Goal: Navigation & Orientation: Find specific page/section

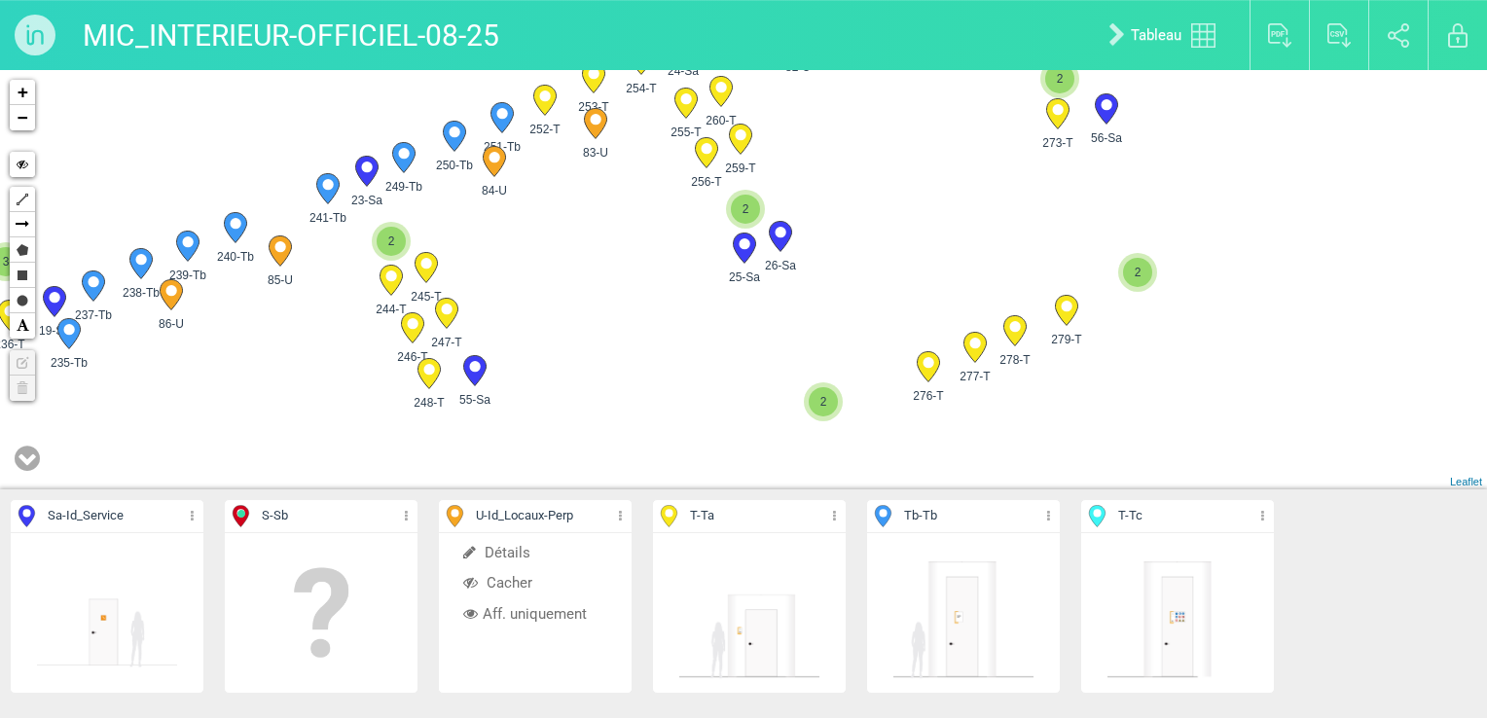
drag, startPoint x: 679, startPoint y: 266, endPoint x: 567, endPoint y: 283, distance: 114.3
click at [567, 283] on div "279-T 278-T 277-T 276-T" at bounding box center [743, 280] width 1487 height 420
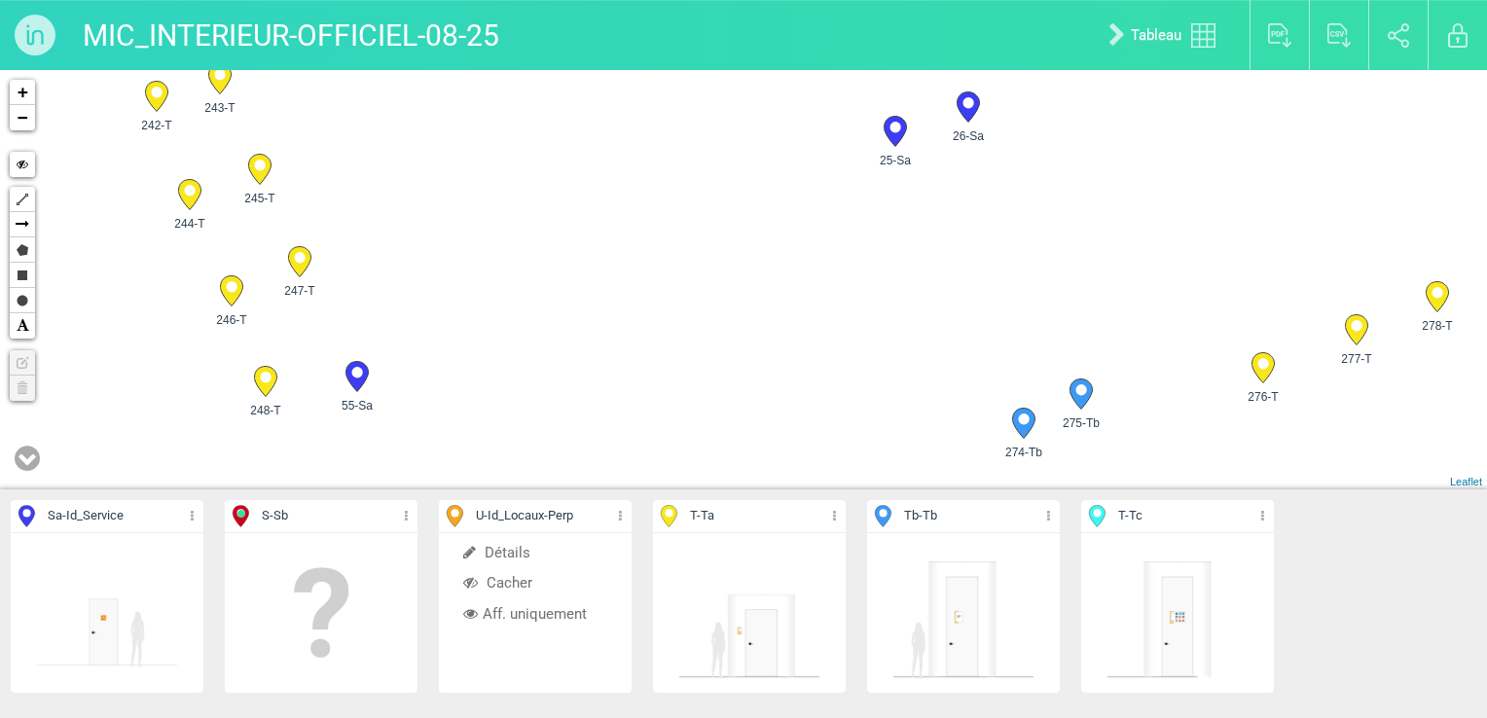
drag, startPoint x: 557, startPoint y: 358, endPoint x: 567, endPoint y: 310, distance: 49.6
click at [567, 310] on div "279-T 278-T 277-T 276-T" at bounding box center [743, 280] width 1487 height 420
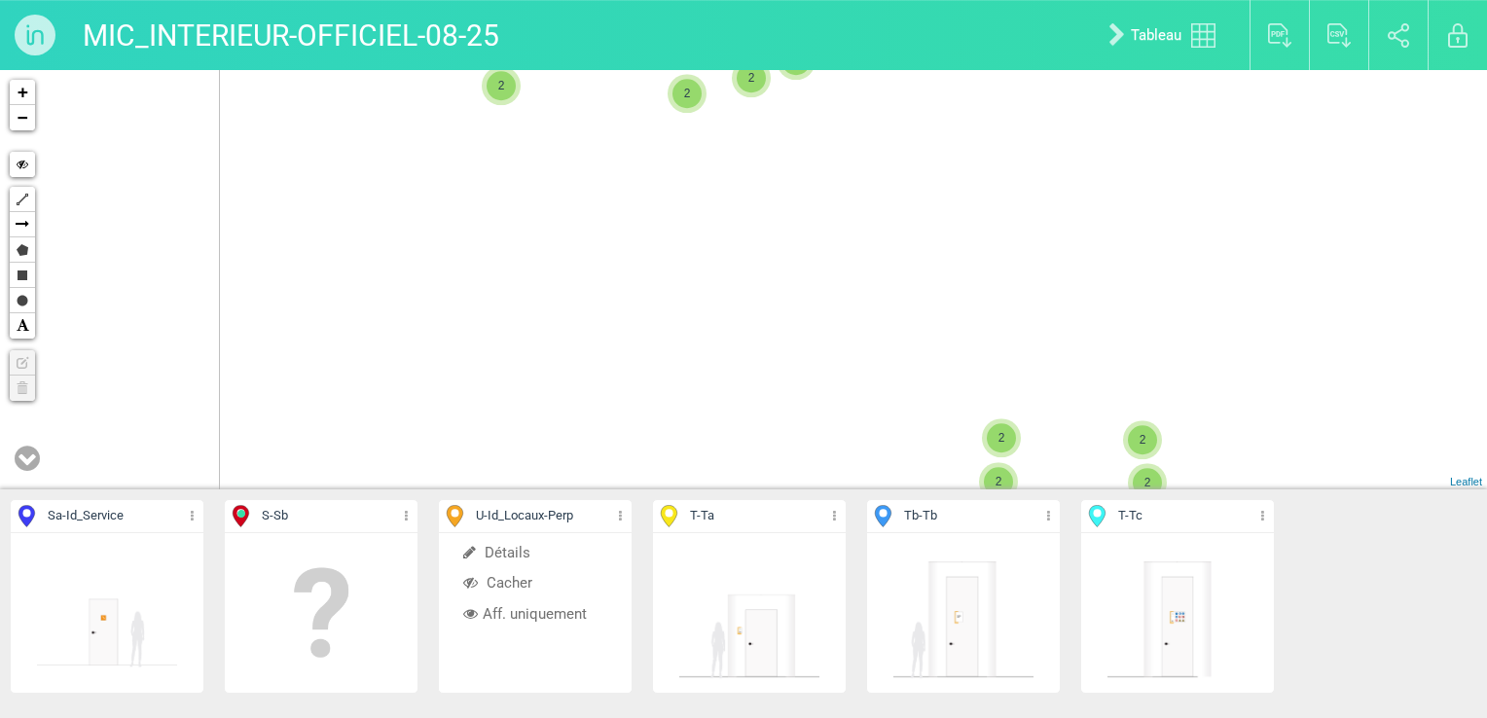
drag, startPoint x: 594, startPoint y: 277, endPoint x: 767, endPoint y: 85, distance: 259.2
click at [771, 94] on div "32-Sa 317-Tb 285-Tb 2 2 2 2 2 2 5 2 2 2 4 2 4 2 2 3 3 4 3 2 3 2 5 2 4 2 6 2 2 3…" at bounding box center [743, 280] width 1487 height 420
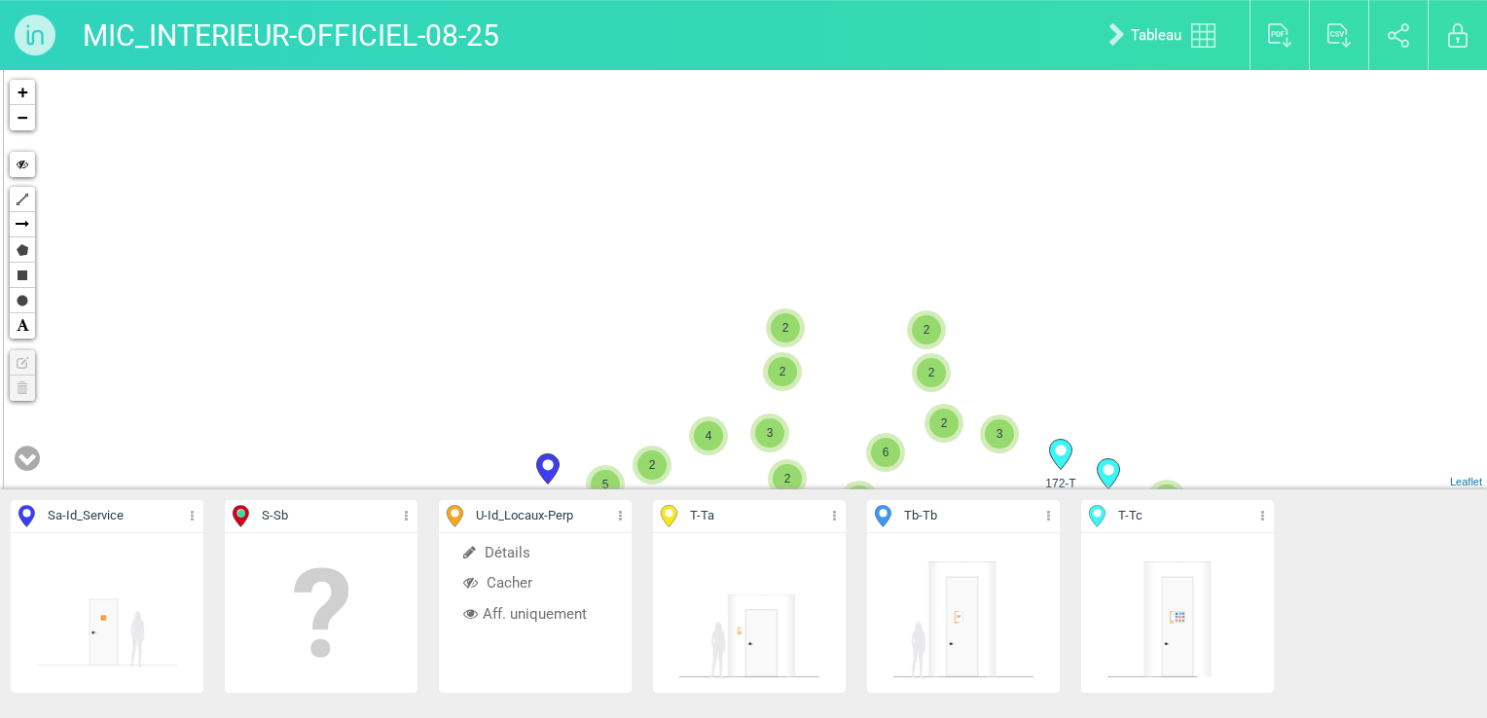
drag, startPoint x: 640, startPoint y: 298, endPoint x: 642, endPoint y: 73, distance: 224.9
click at [646, 128] on div "32-Sa 317-Tb 285-Tb 2 2 2 2 2 2 5 2 2 2 4 2 4 2 2 3 3 4 3 2 3 2 5 2 4 2 6 2 2 3…" at bounding box center [743, 280] width 1487 height 420
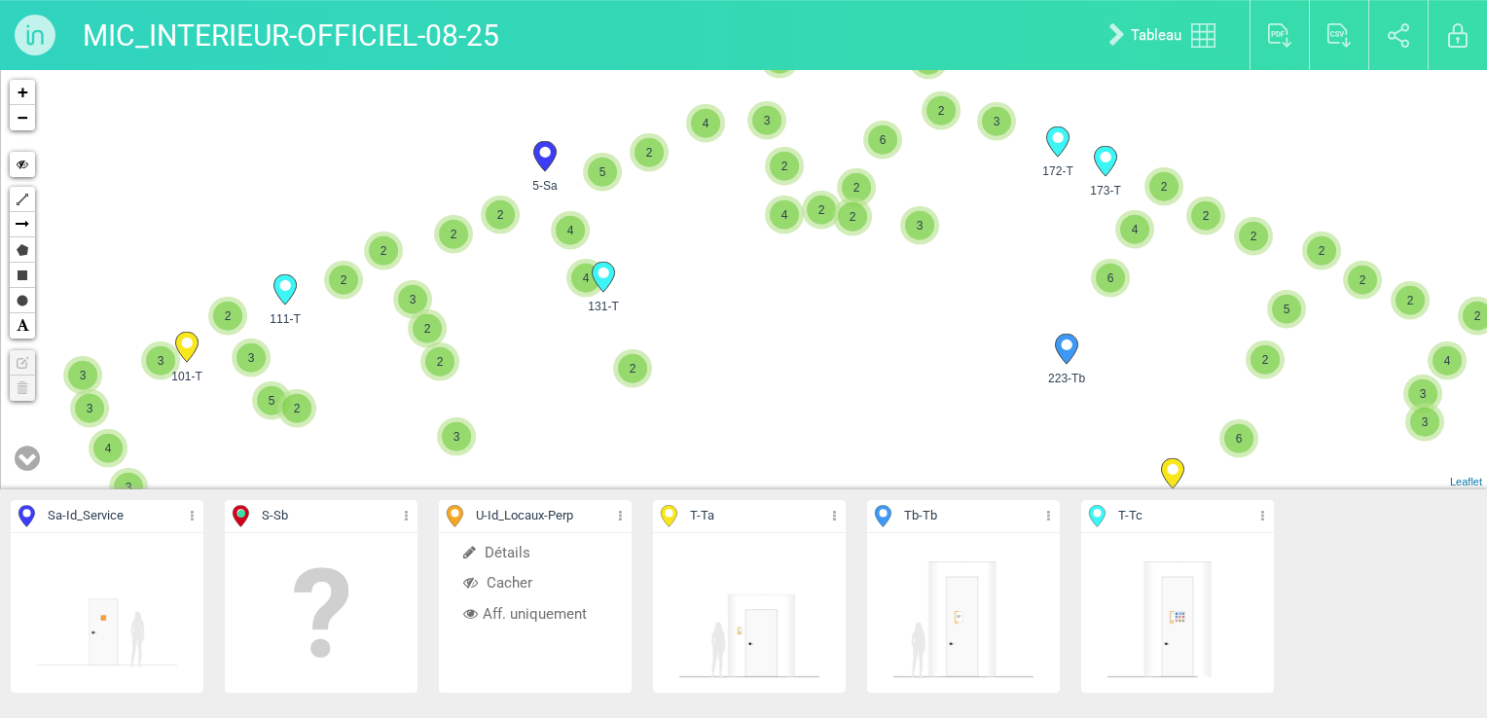
drag, startPoint x: 592, startPoint y: 321, endPoint x: 592, endPoint y: 210, distance: 111.0
click at [592, 211] on div "32-Sa 317-Tb 285-Tb 2 2 2 2 2 2 5 2 2 2 4 2 4 2 2 3 3 4 3 2 3 2 5 2 4 2 6 2 2 3…" at bounding box center [743, 280] width 1487 height 420
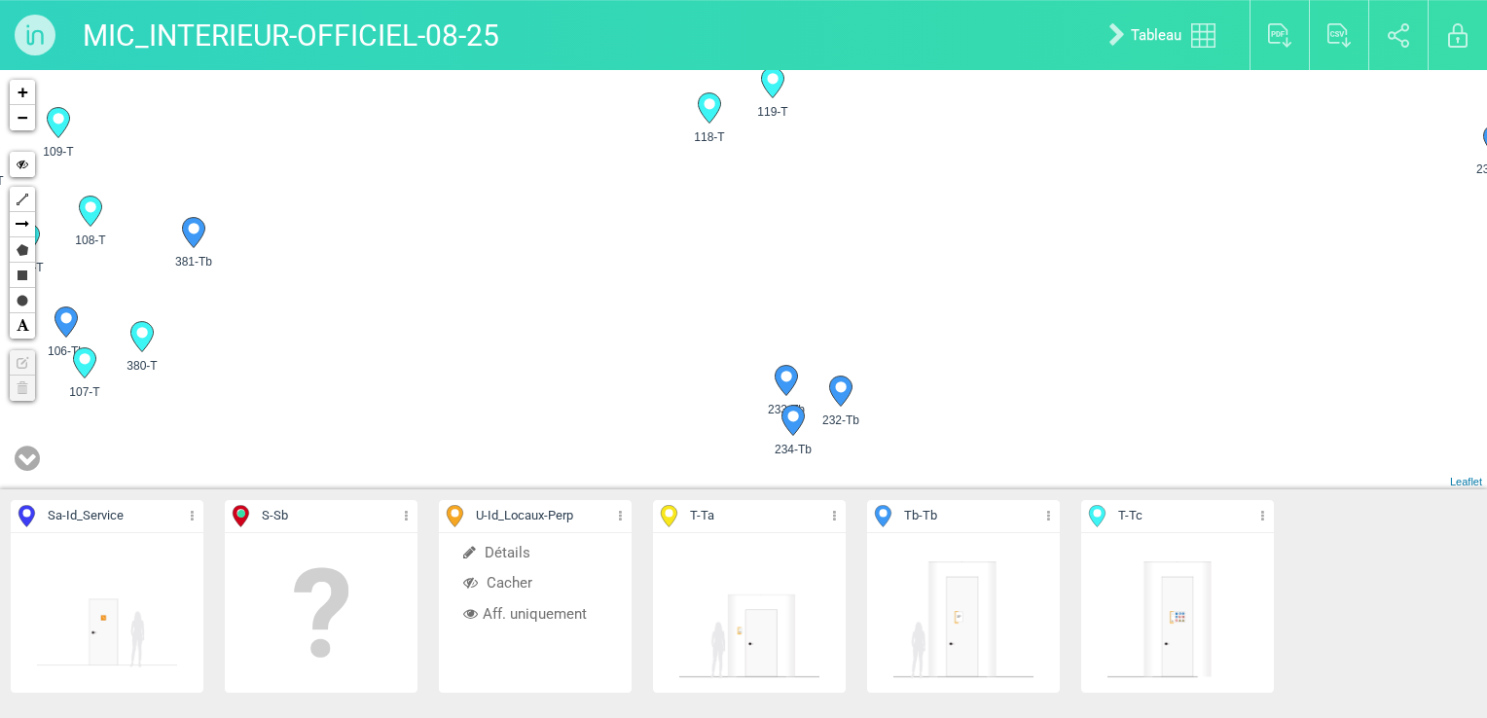
drag, startPoint x: 345, startPoint y: 297, endPoint x: 701, endPoint y: 236, distance: 361.5
click at [701, 236] on div "223-Tb 111-T 101-T 131-T" at bounding box center [743, 280] width 1487 height 420
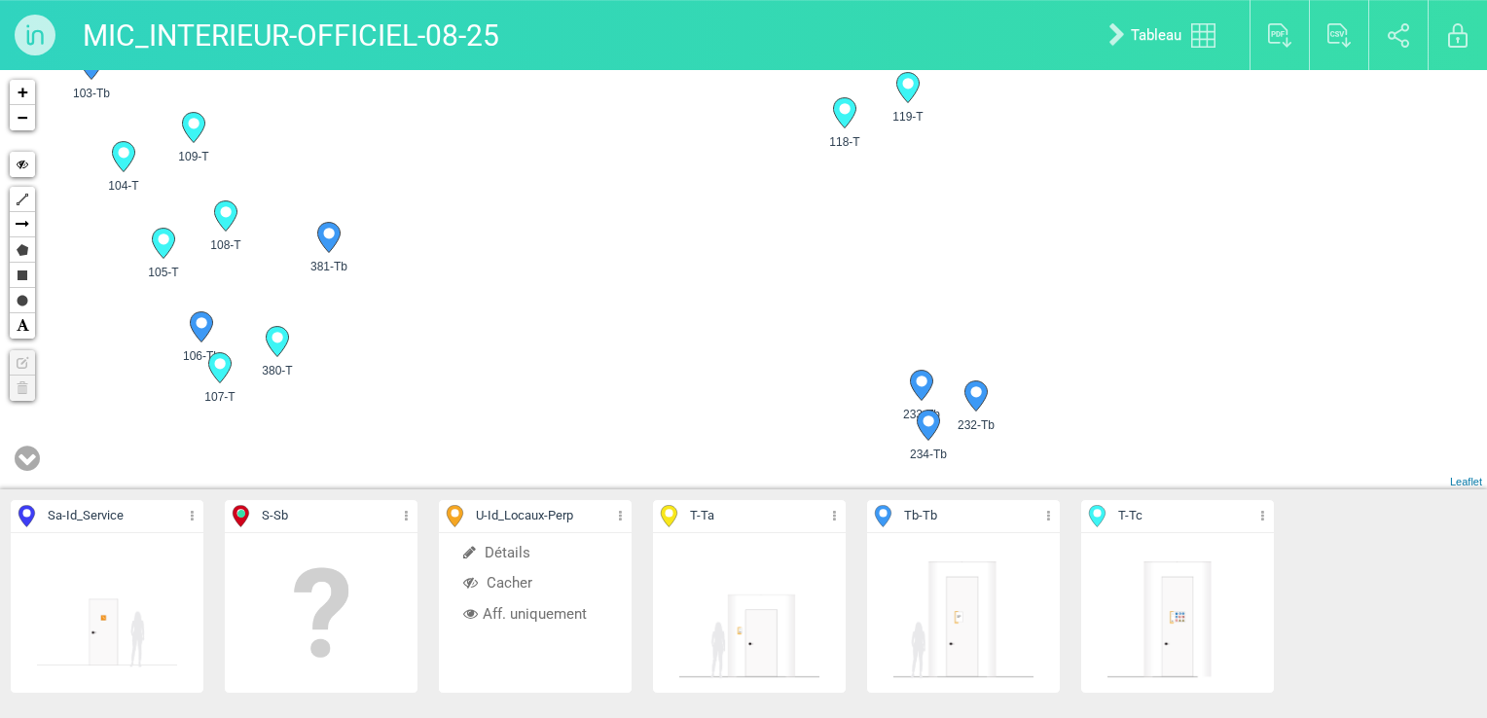
drag, startPoint x: 493, startPoint y: 257, endPoint x: 627, endPoint y: 265, distance: 134.6
click at [627, 265] on div "111-T 101-T 131-T 234-Tb" at bounding box center [743, 280] width 1487 height 420
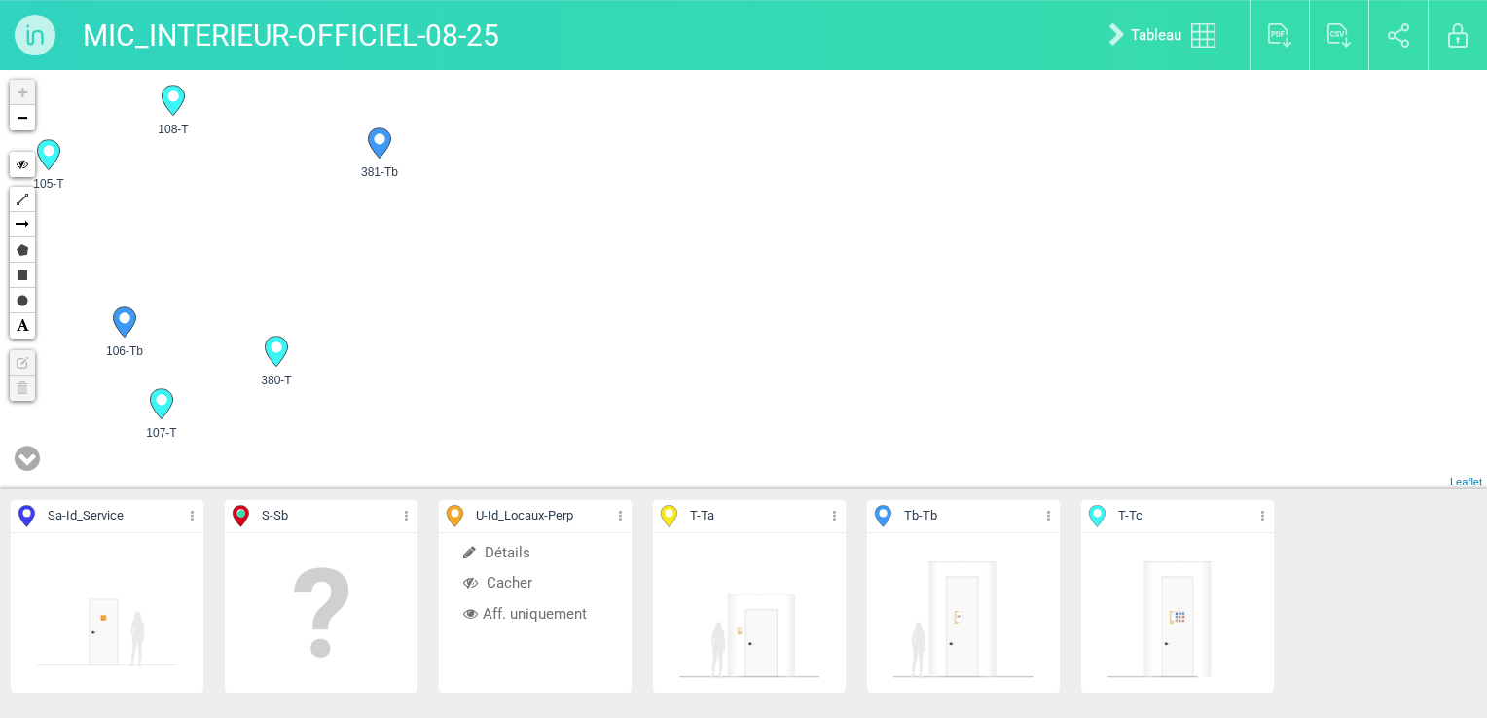
drag, startPoint x: 395, startPoint y: 269, endPoint x: 521, endPoint y: 185, distance: 150.9
click at [521, 185] on div "101-T 234-Tb 233-Tb 232-Tb 231-Tb 230-Tb 120-T +" at bounding box center [743, 280] width 1487 height 420
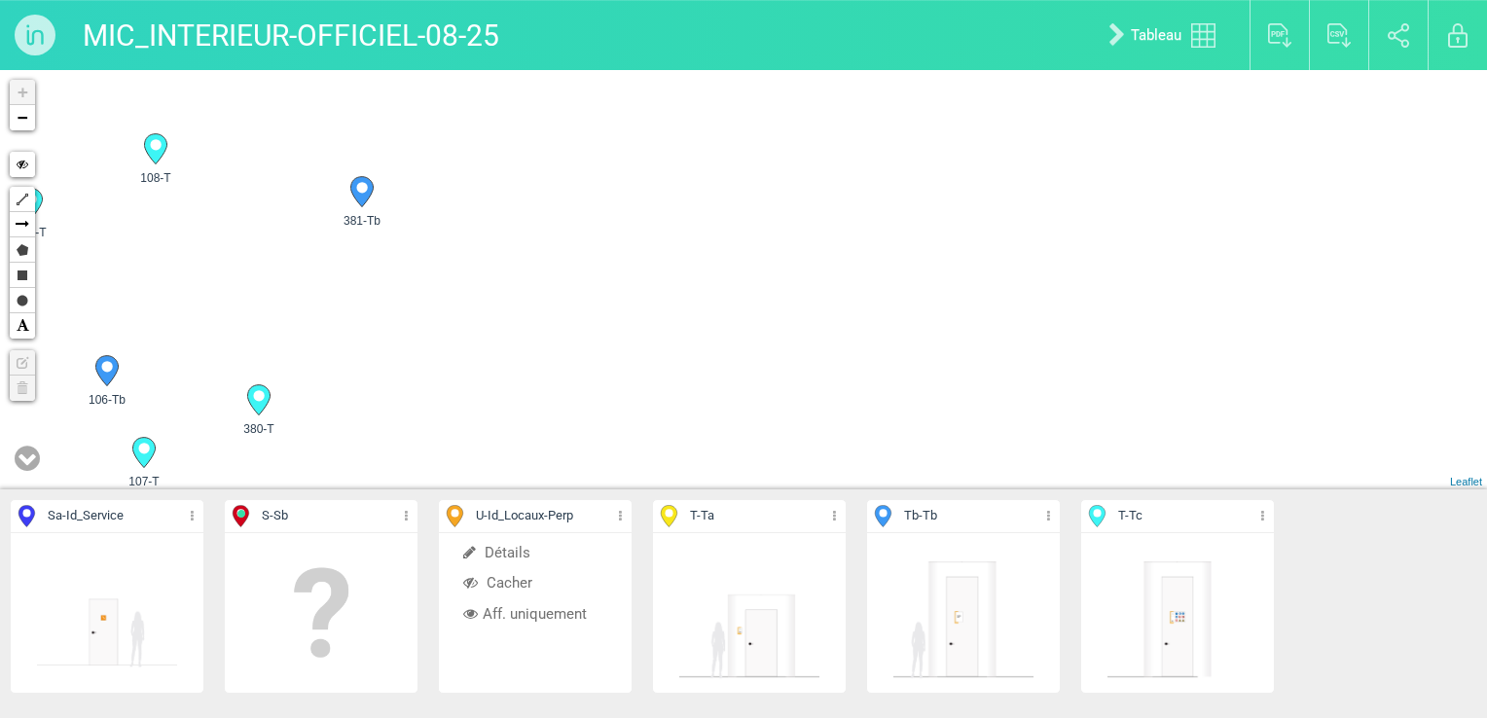
drag, startPoint x: 521, startPoint y: 185, endPoint x: 485, endPoint y: 251, distance: 75.4
click at [493, 247] on div "101-T 234-Tb 233-Tb 232-Tb 119-T 118-T 381-Tb 99-T" at bounding box center [743, 280] width 1487 height 420
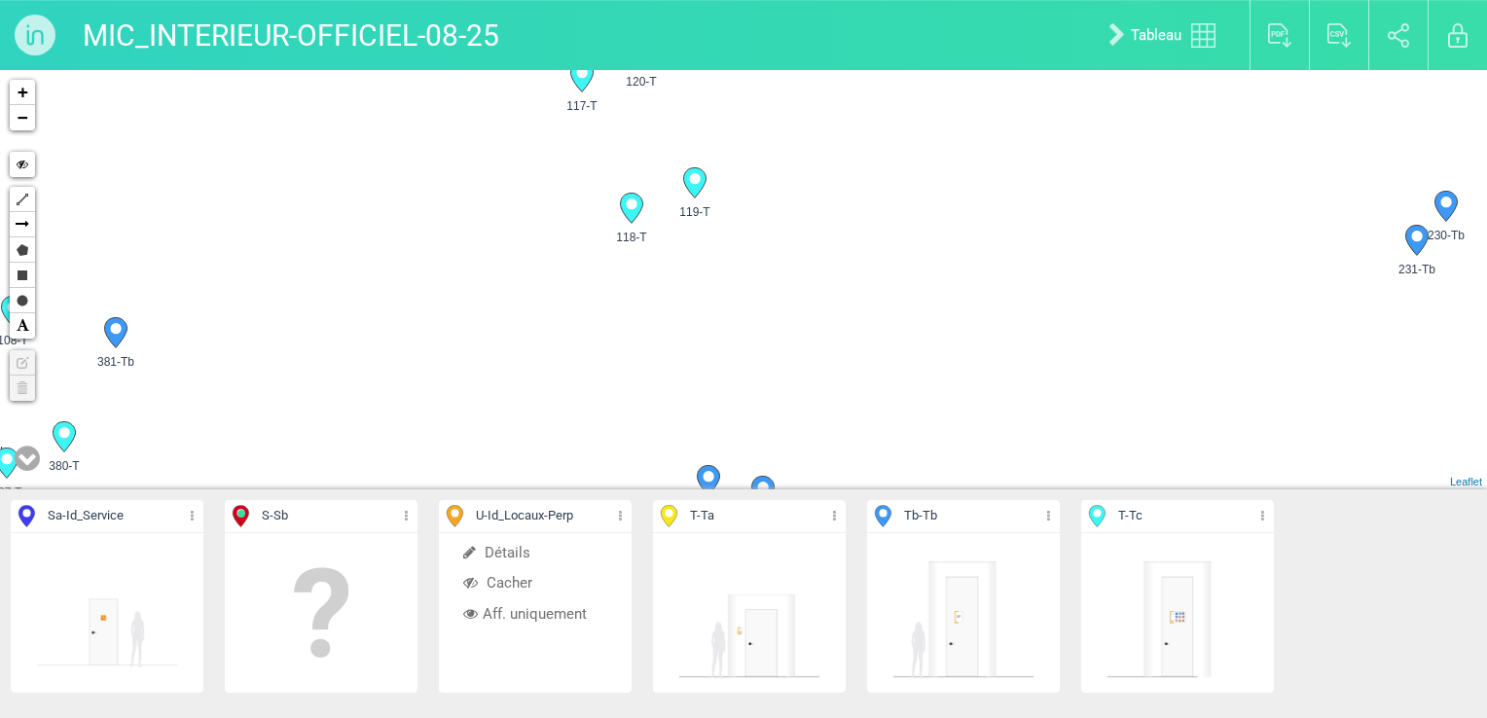
drag, startPoint x: 869, startPoint y: 228, endPoint x: 436, endPoint y: 407, distance: 468.7
click at [438, 407] on div "101-T 234-Tb 233-Tb 232-Tb 119-T 118-T 381-Tb 99-T" at bounding box center [743, 280] width 1487 height 420
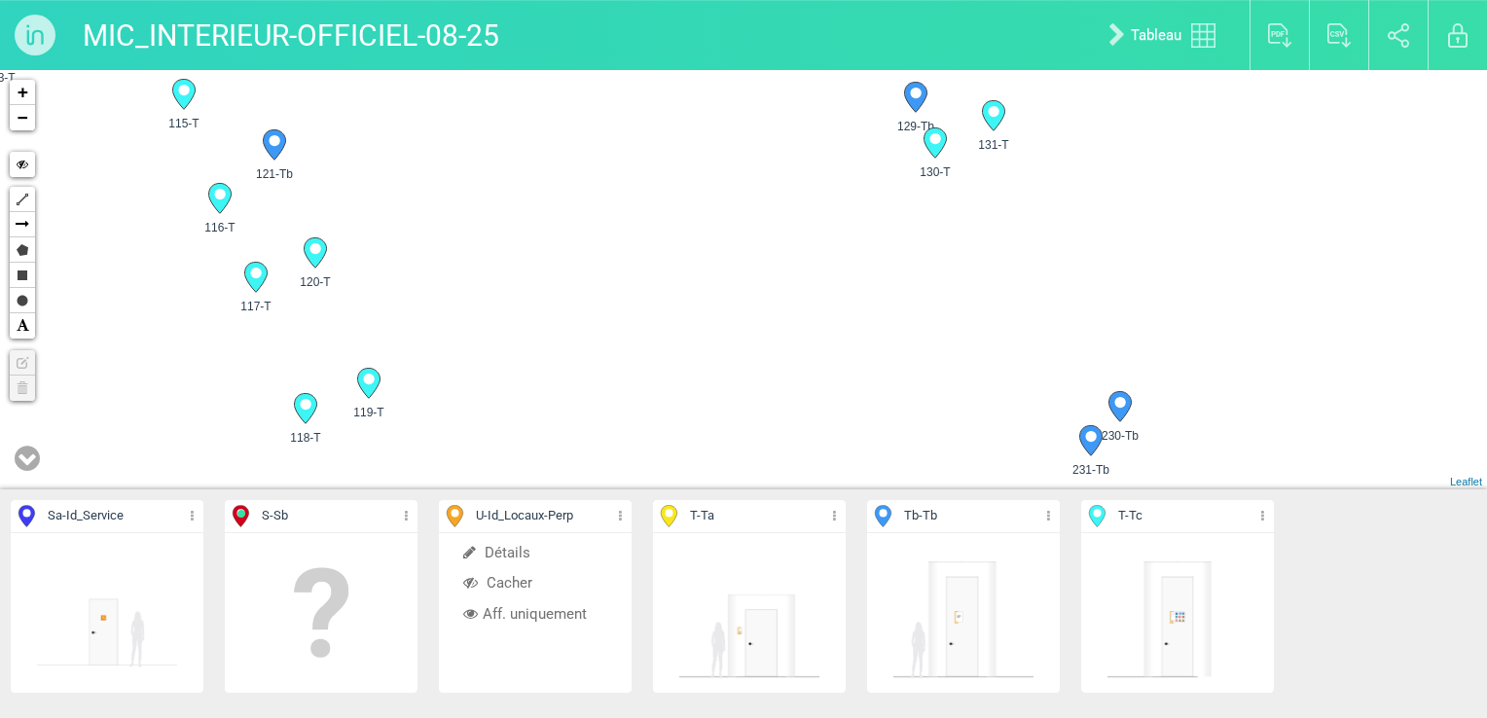
drag, startPoint x: 806, startPoint y: 189, endPoint x: 443, endPoint y: 372, distance: 406.6
click at [443, 372] on div "101-T 234-Tb 233-Tb 232-Tb 119-T 118-T 381-Tb 99-T" at bounding box center [743, 280] width 1487 height 420
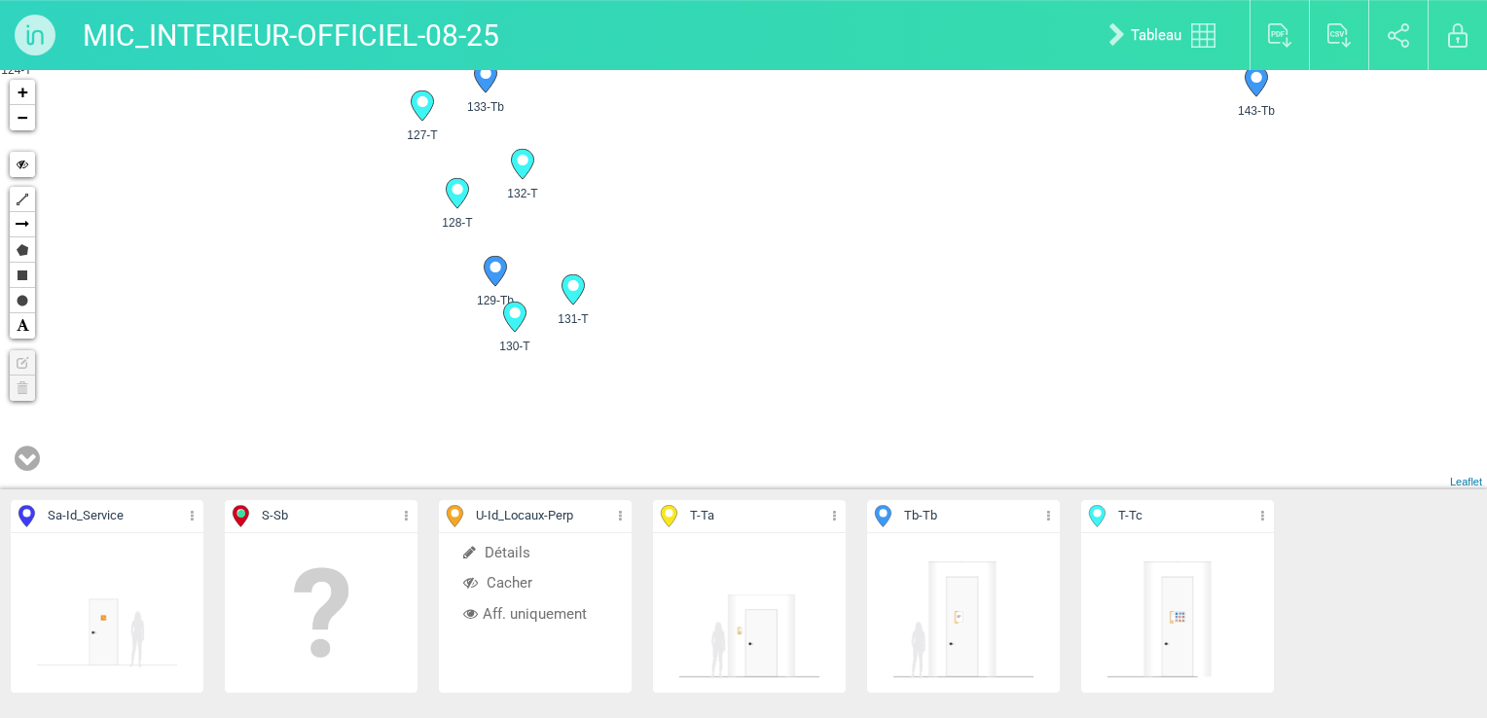
drag, startPoint x: 752, startPoint y: 178, endPoint x: 416, endPoint y: 352, distance: 379.2
click at [416, 352] on div "101-T 234-Tb 233-Tb 232-Tb 119-T 118-T 381-Tb 99-T" at bounding box center [743, 280] width 1487 height 420
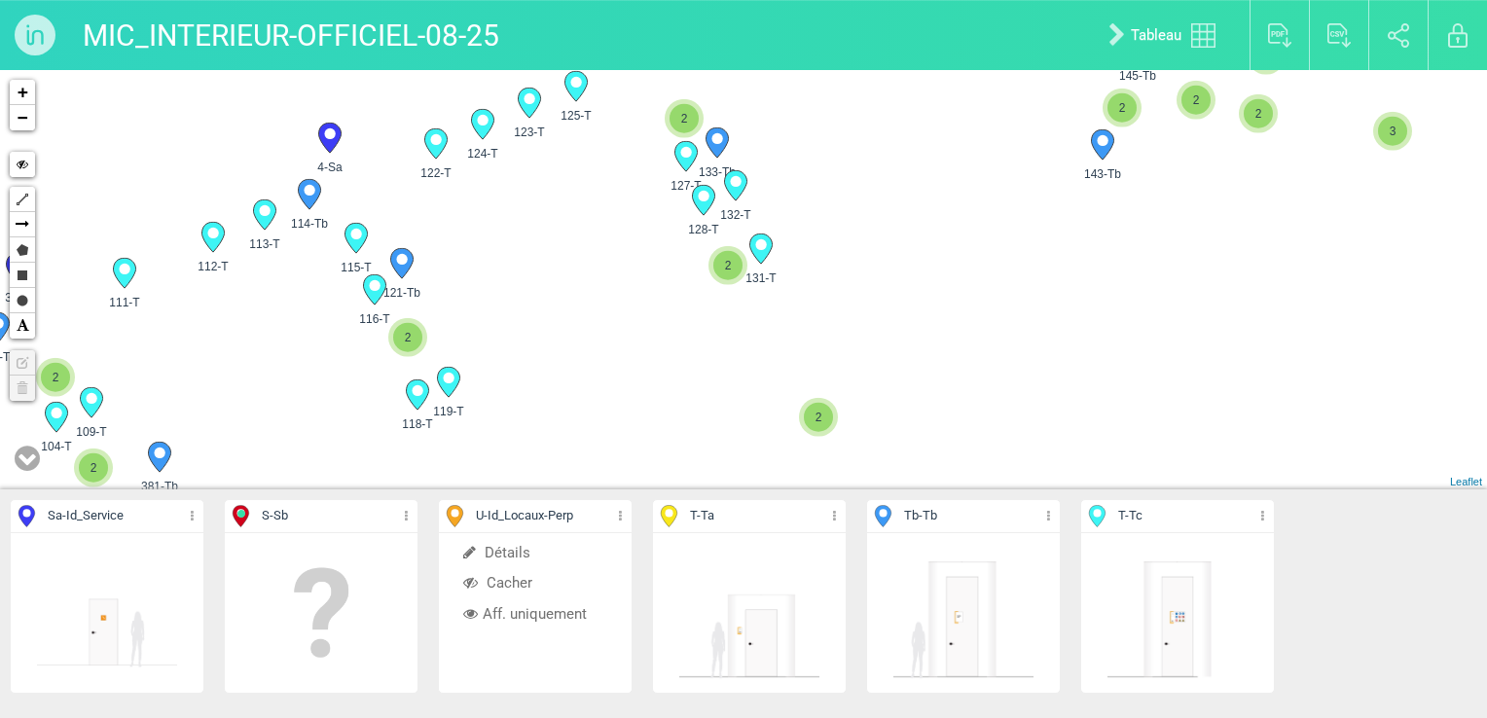
drag, startPoint x: 269, startPoint y: 363, endPoint x: 446, endPoint y: 201, distance: 240.4
click at [446, 201] on div "101-T 111-T 131-T 223-Tb" at bounding box center [743, 280] width 1487 height 420
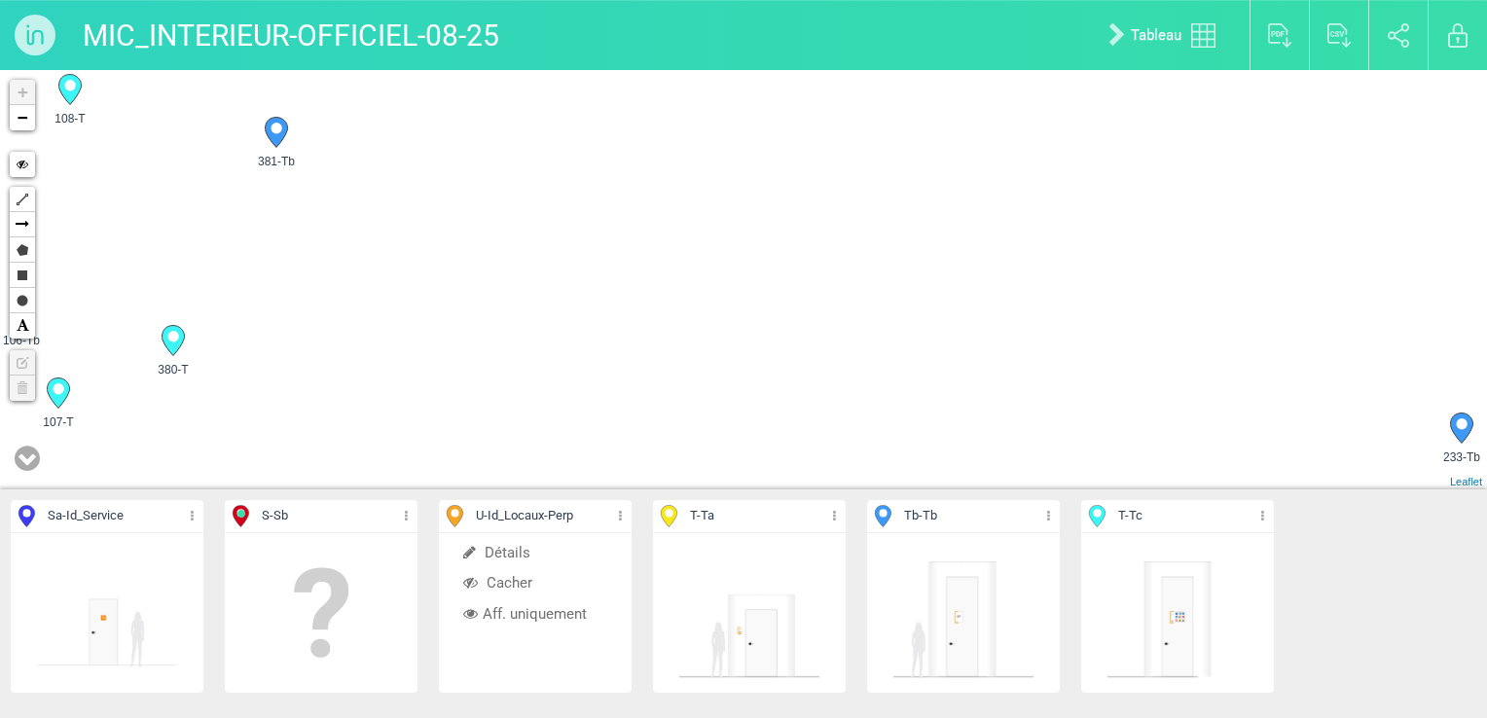
drag, startPoint x: 364, startPoint y: 295, endPoint x: 395, endPoint y: 162, distance: 136.9
click at [395, 162] on div "101-T 119-T 118-T 381-Tb" at bounding box center [743, 280] width 1487 height 420
click at [283, 130] on icon at bounding box center [276, 133] width 22 height 30
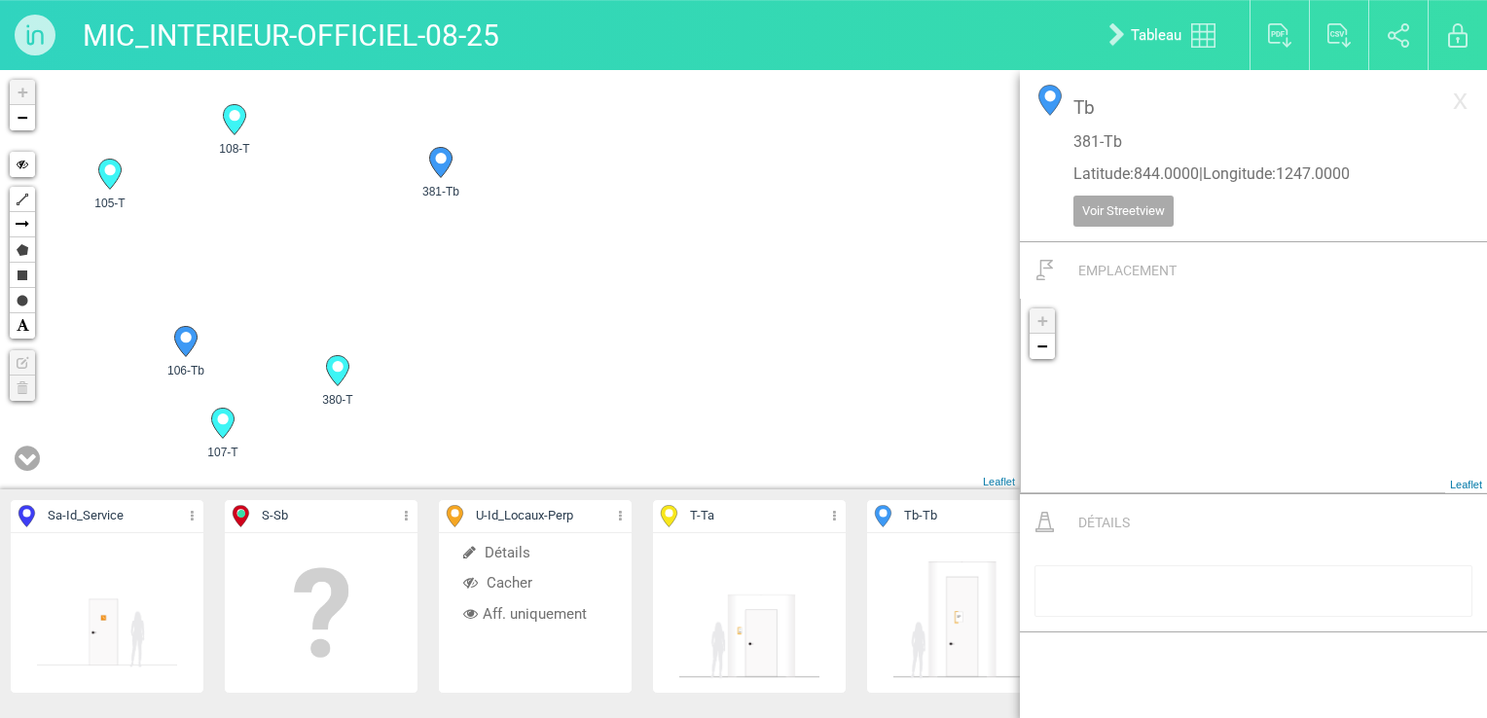
drag, startPoint x: 426, startPoint y: 295, endPoint x: 811, endPoint y: 323, distance: 385.5
click at [811, 323] on div "99-T 101-T 103-Tb 104-T" at bounding box center [510, 280] width 1020 height 420
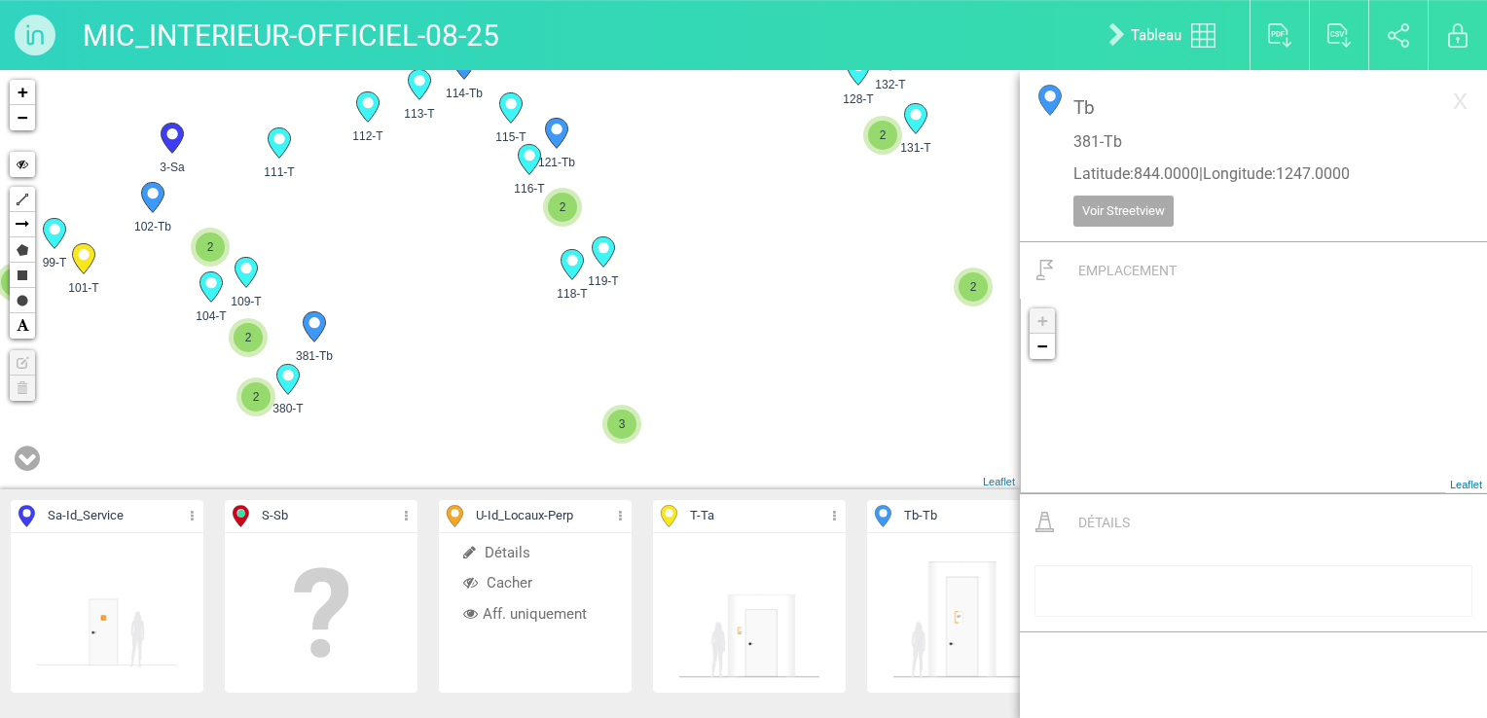
drag, startPoint x: 682, startPoint y: 305, endPoint x: 280, endPoint y: 385, distance: 410.0
click at [280, 385] on div "99-T 101-T 104-T 109-T 3" at bounding box center [510, 280] width 1020 height 420
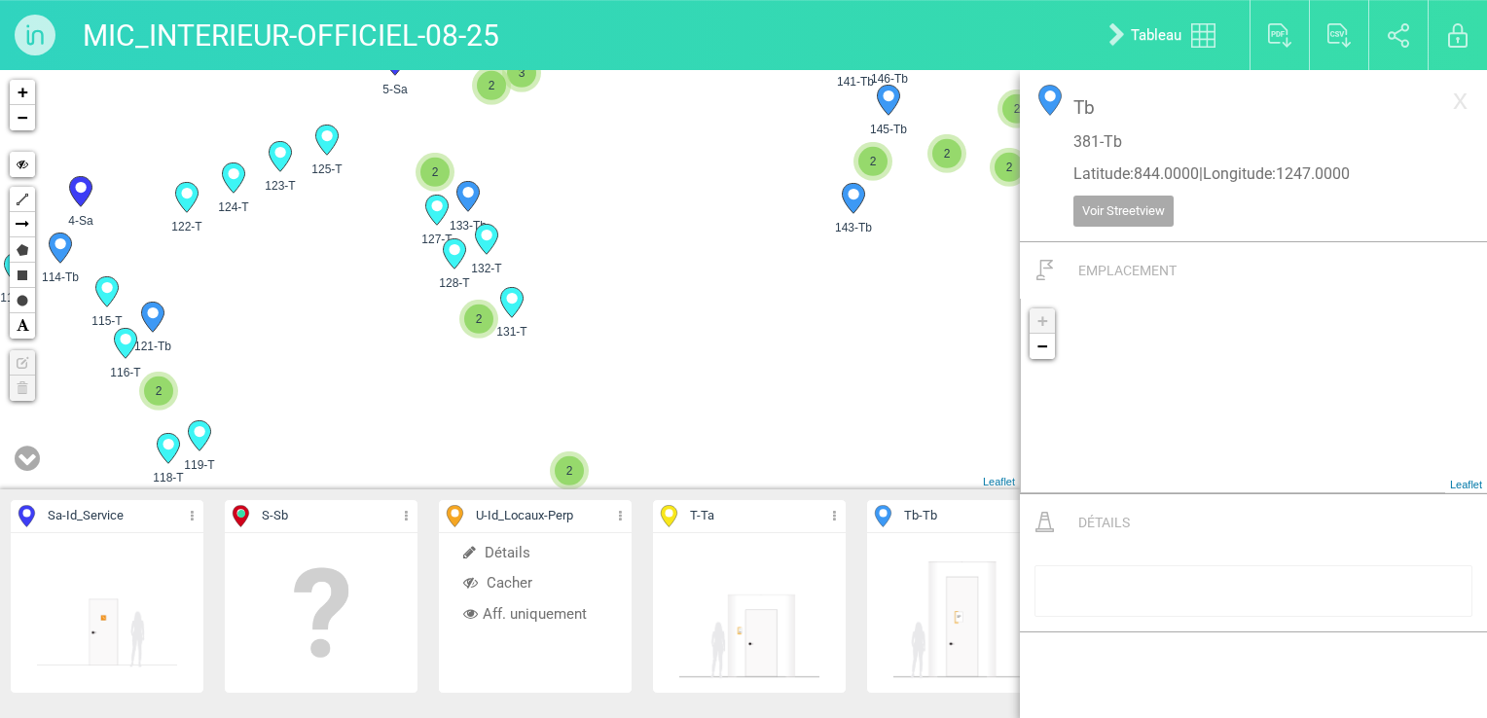
drag, startPoint x: 639, startPoint y: 249, endPoint x: 324, endPoint y: 429, distance: 362.3
click at [324, 429] on div "99-T 101-T 104-T 109-T 3" at bounding box center [510, 280] width 1020 height 420
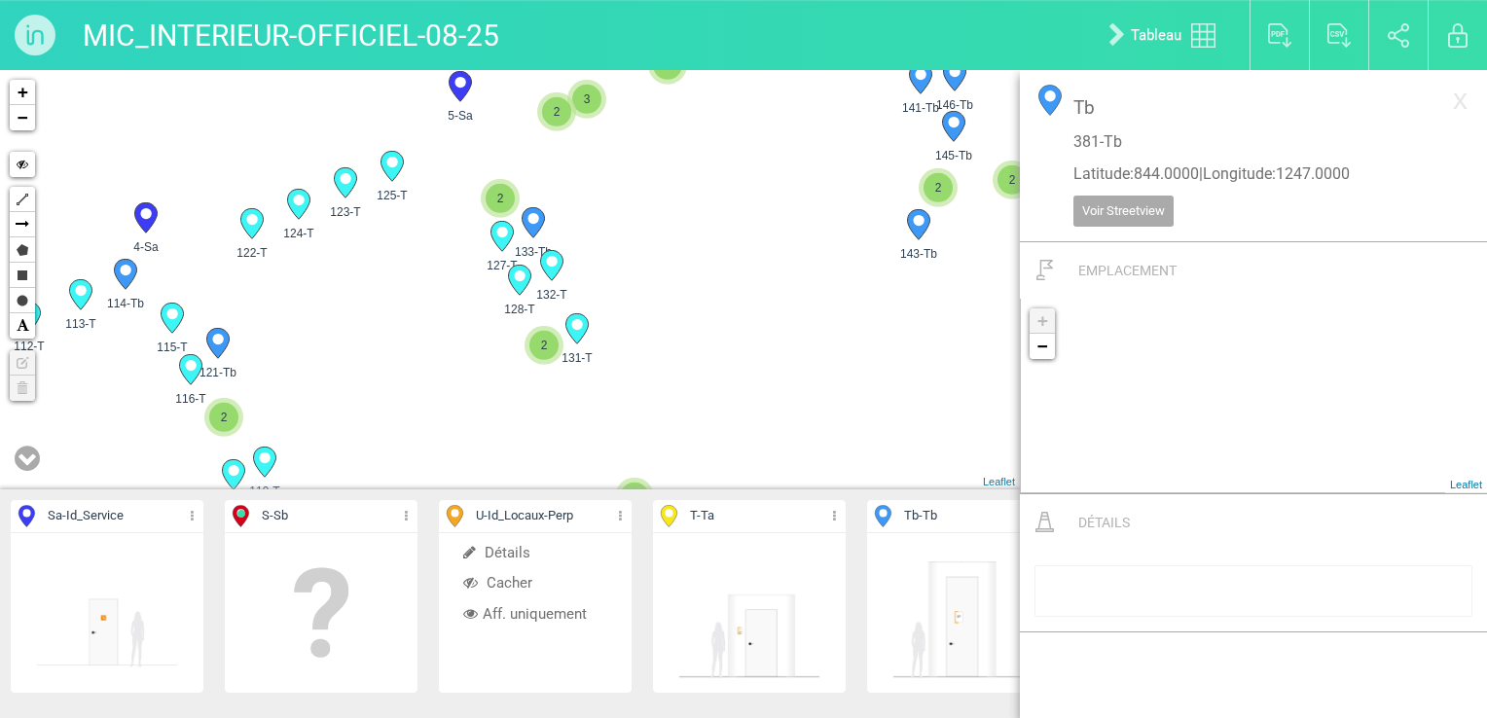
drag, startPoint x: 314, startPoint y: 387, endPoint x: 411, endPoint y: 406, distance: 98.1
click at [411, 406] on div "99-T 101-T 104-T 109-T 3" at bounding box center [510, 280] width 1020 height 420
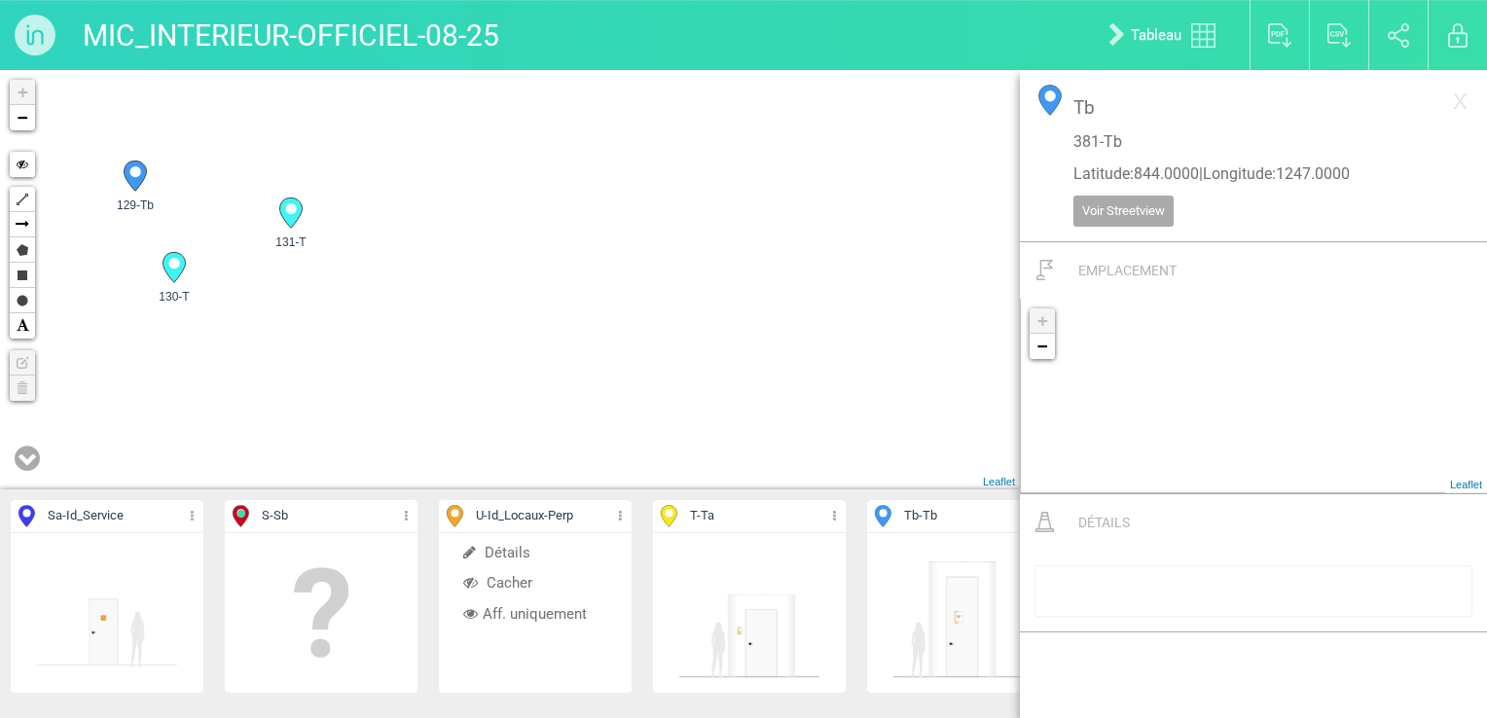
drag, startPoint x: 567, startPoint y: 253, endPoint x: 592, endPoint y: 320, distance: 71.4
click at [592, 320] on div "119-T 131-T 132-T 128-T" at bounding box center [510, 280] width 1020 height 420
click at [761, 290] on div "119-T 131-T 132-T 128-T" at bounding box center [510, 280] width 1020 height 420
click at [557, 392] on div "119-T 131-T 132-T 128-T" at bounding box center [510, 280] width 1020 height 420
click at [732, 378] on div "119-T 131-T 132-T 128-T" at bounding box center [510, 280] width 1020 height 420
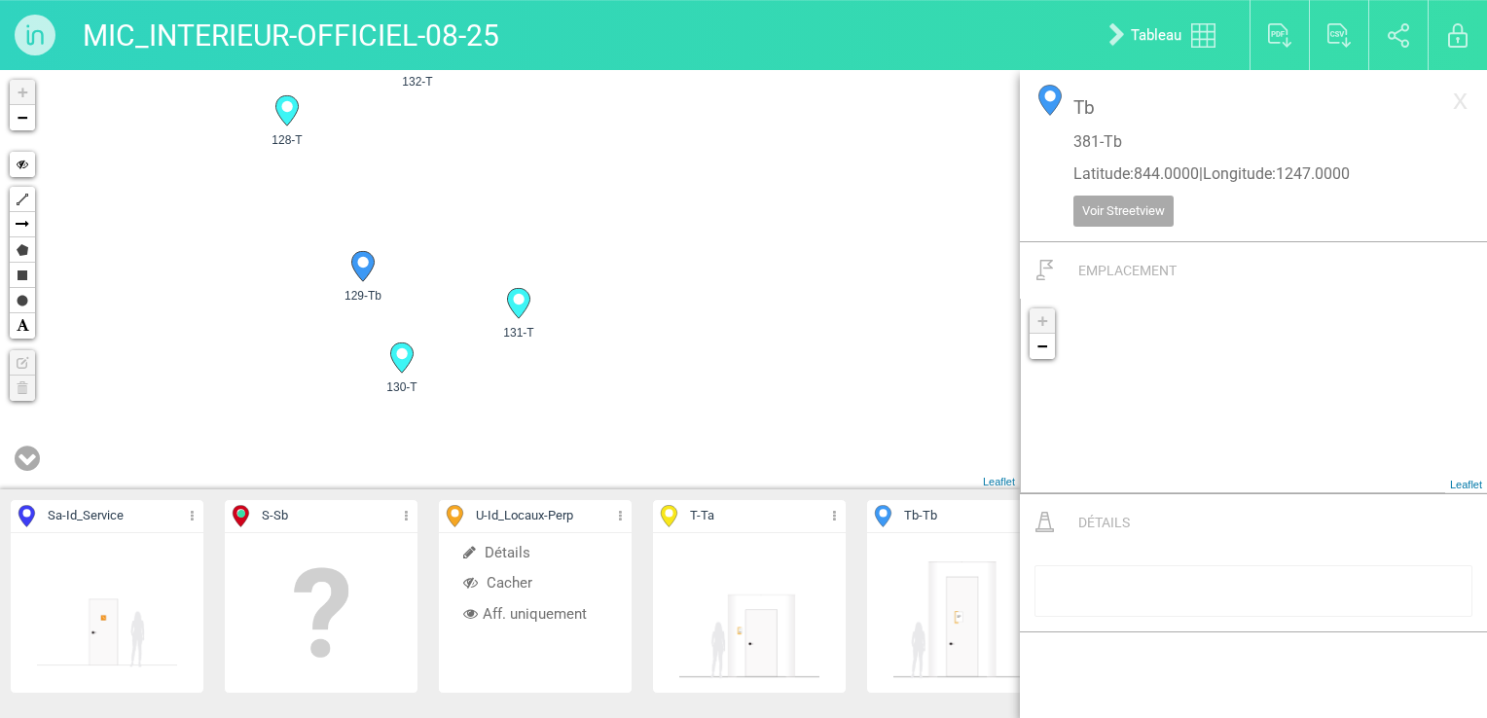
drag, startPoint x: 556, startPoint y: 370, endPoint x: 727, endPoint y: 399, distance: 173.8
click at [727, 399] on div "119-T 131-T 132-T 128-T" at bounding box center [510, 280] width 1020 height 420
